Goal: Find specific page/section: Find specific page/section

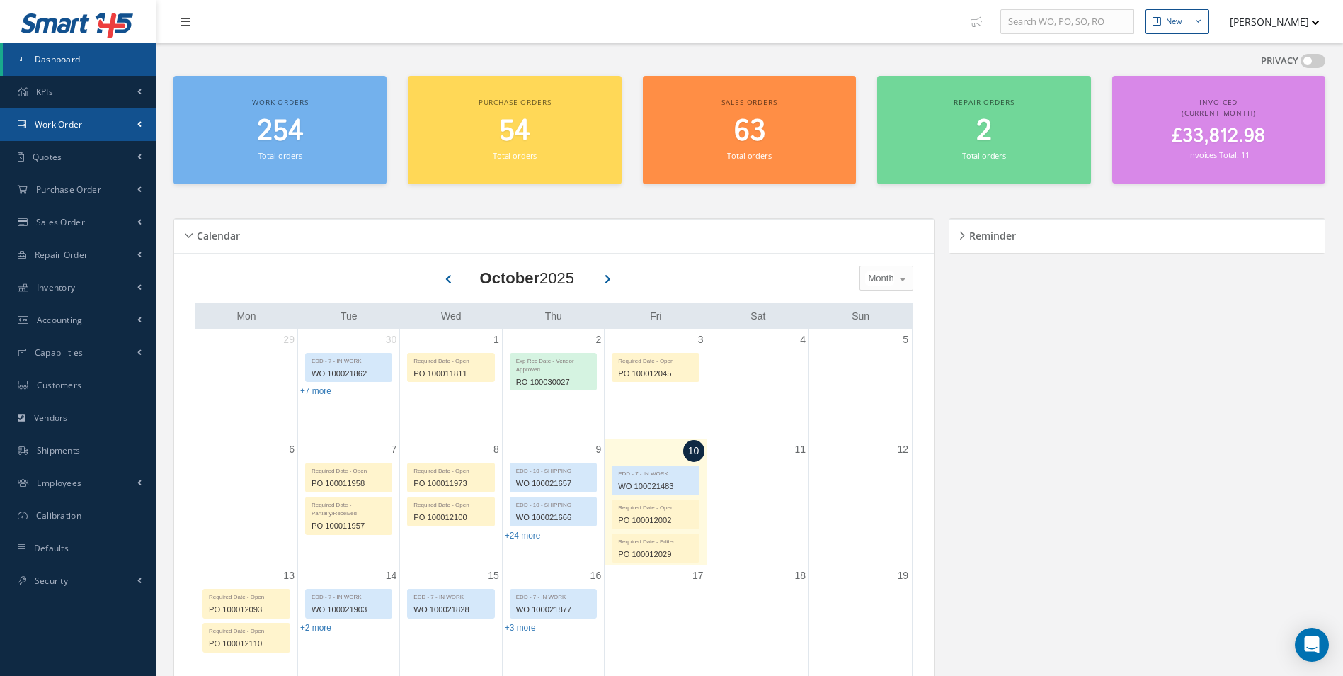
click at [119, 129] on link "Work Order" at bounding box center [78, 124] width 156 height 33
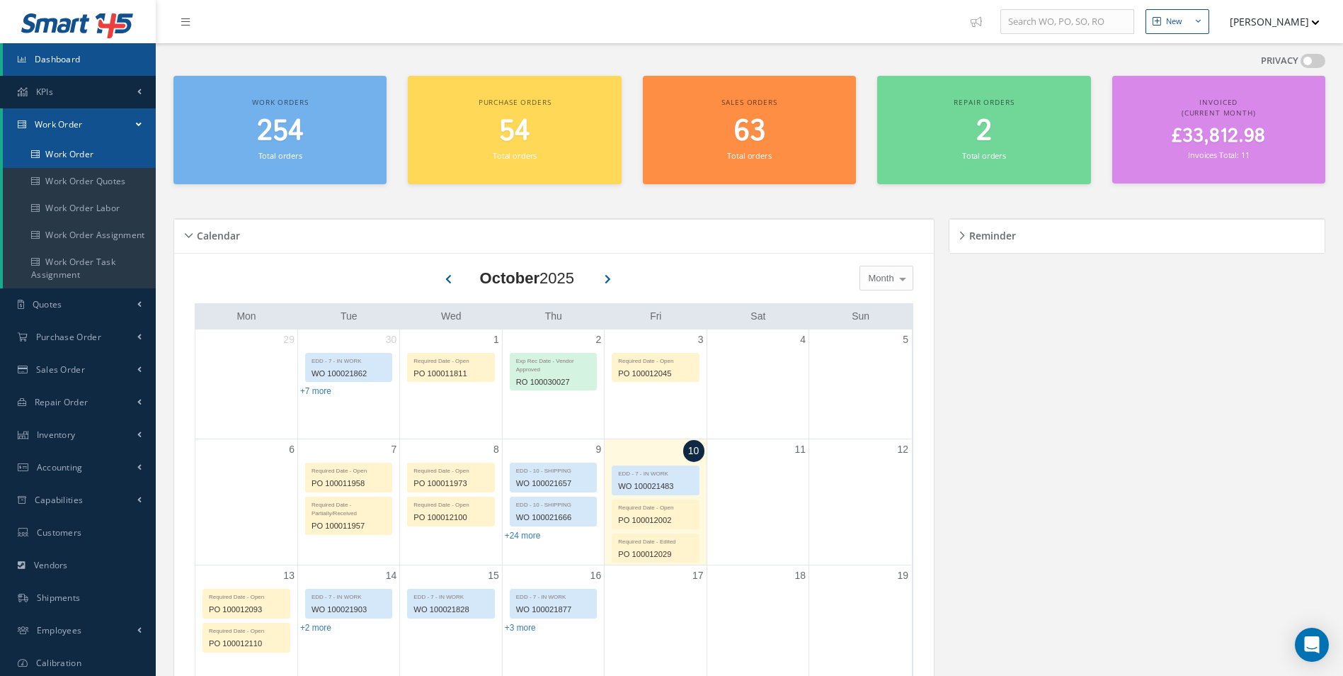
click at [106, 147] on link "Work Order" at bounding box center [79, 154] width 153 height 27
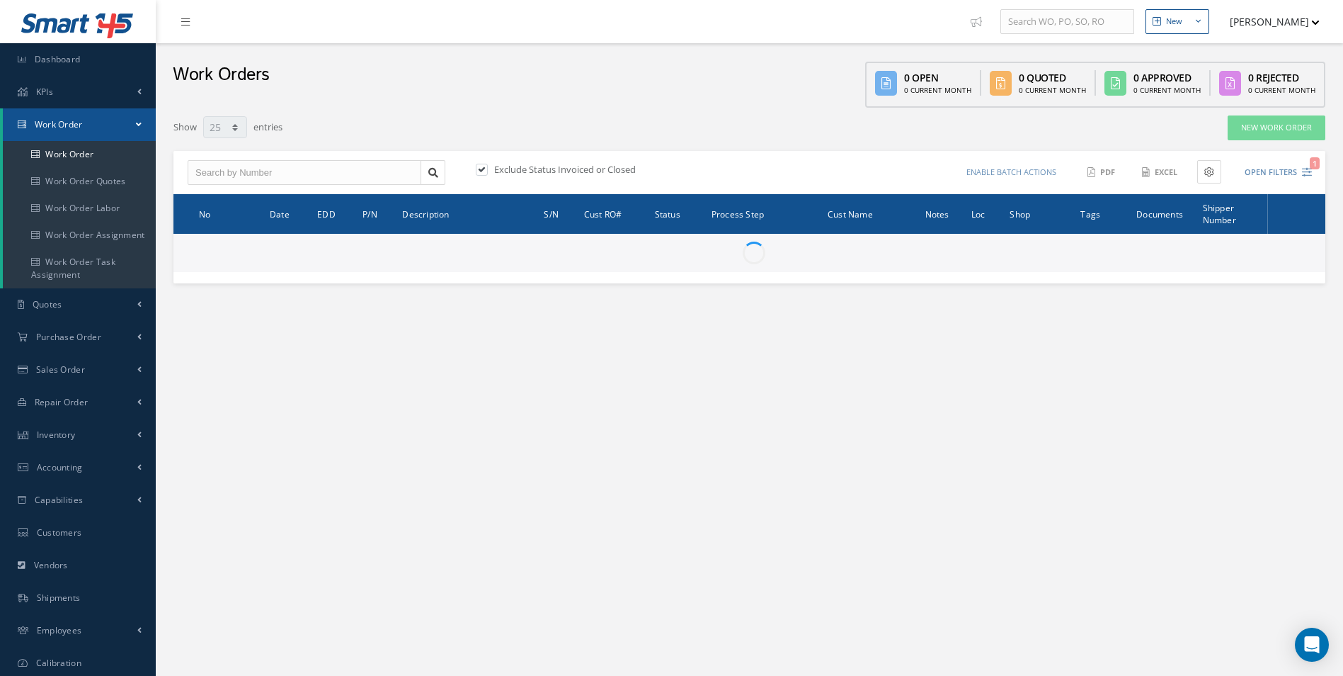
select select "25"
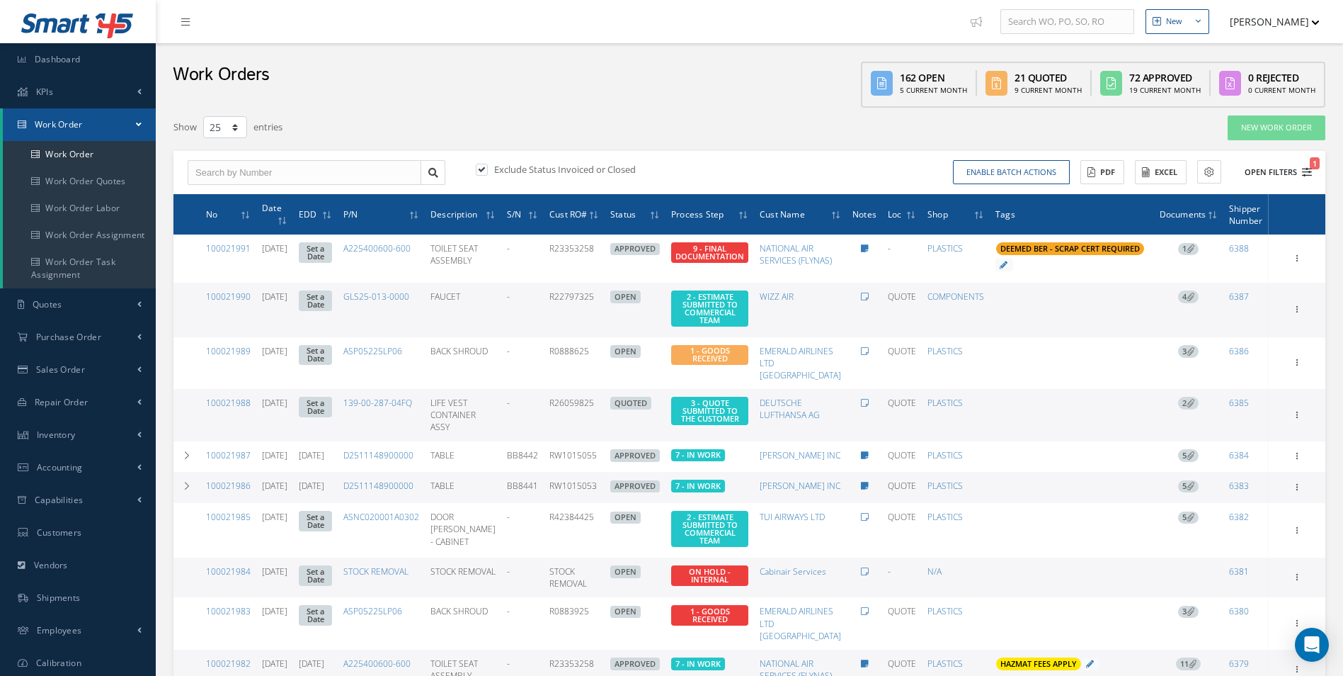
click at [1280, 176] on button "Open Filters 1" at bounding box center [1272, 172] width 80 height 23
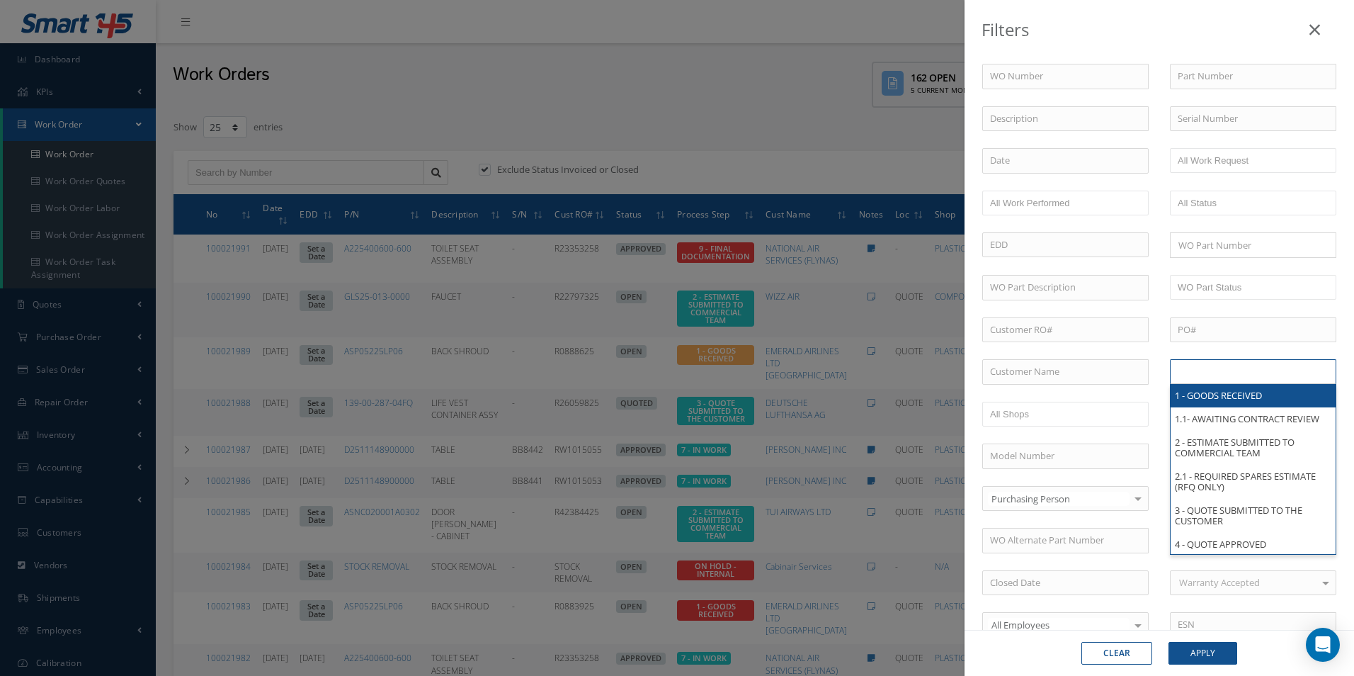
click at [1254, 372] on input "text" at bounding box center [1223, 372] width 90 height 18
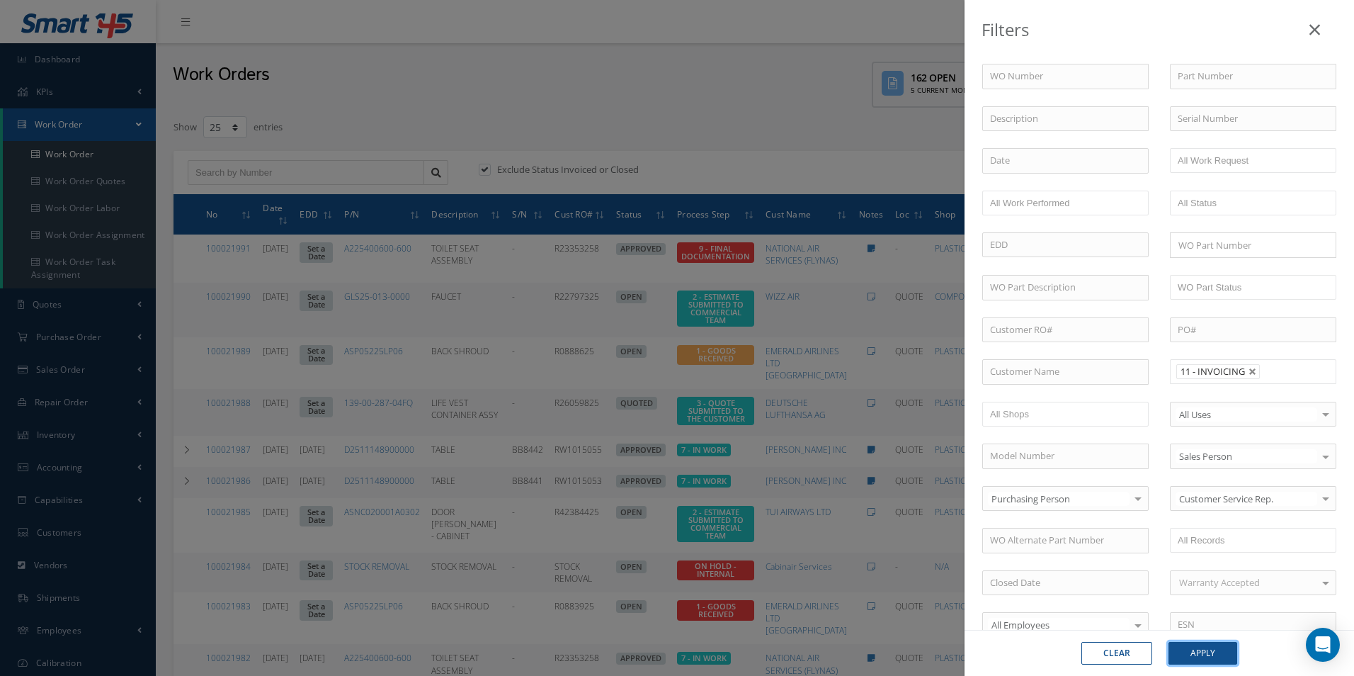
click at [1210, 651] on button "Apply" at bounding box center [1203, 653] width 69 height 23
